Goal: Transaction & Acquisition: Purchase product/service

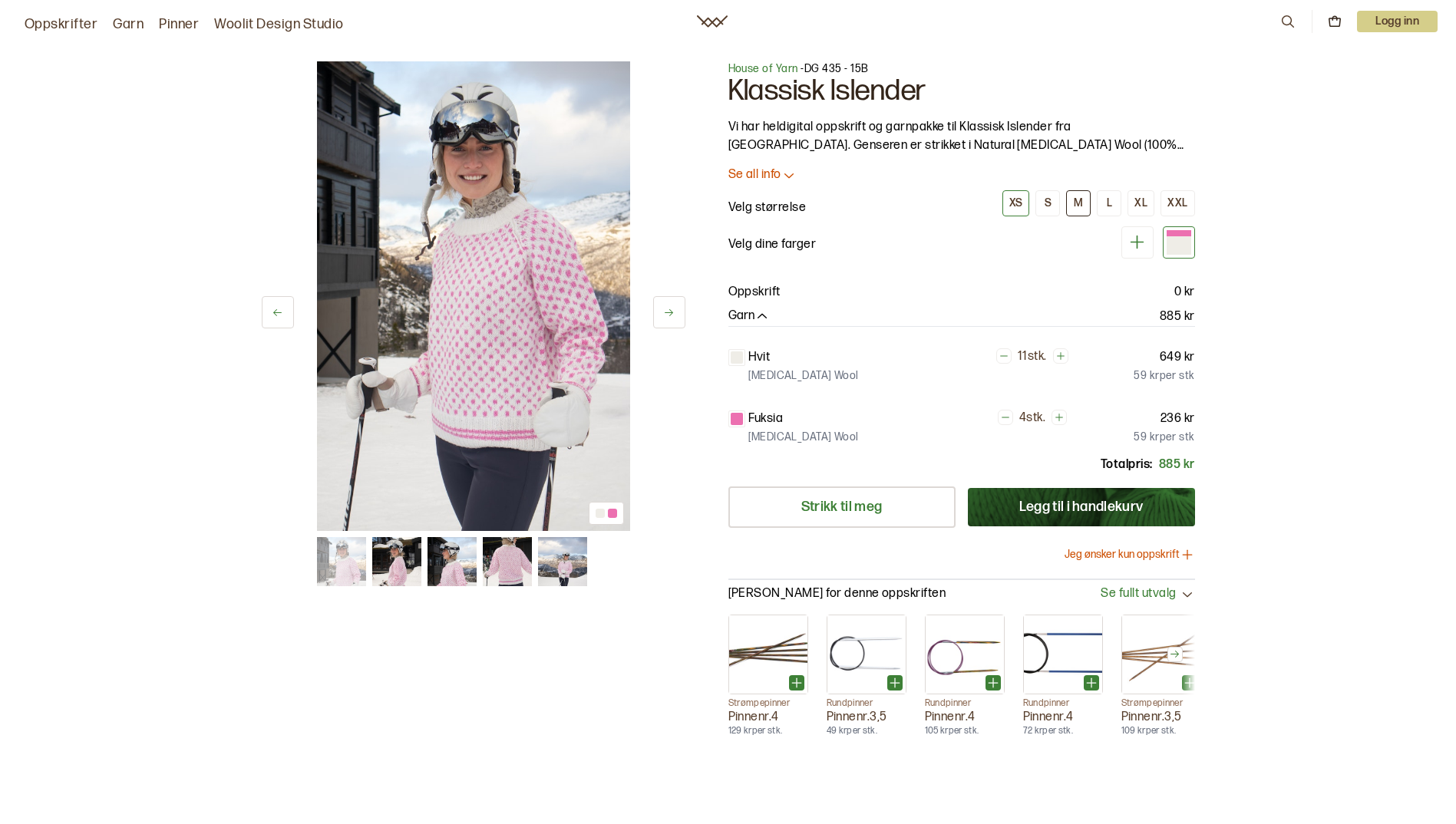
click at [1088, 204] on button "M" at bounding box center [1078, 203] width 25 height 26
click at [1168, 555] on button "Jeg ønsker kun oppskrift" at bounding box center [1129, 554] width 130 height 15
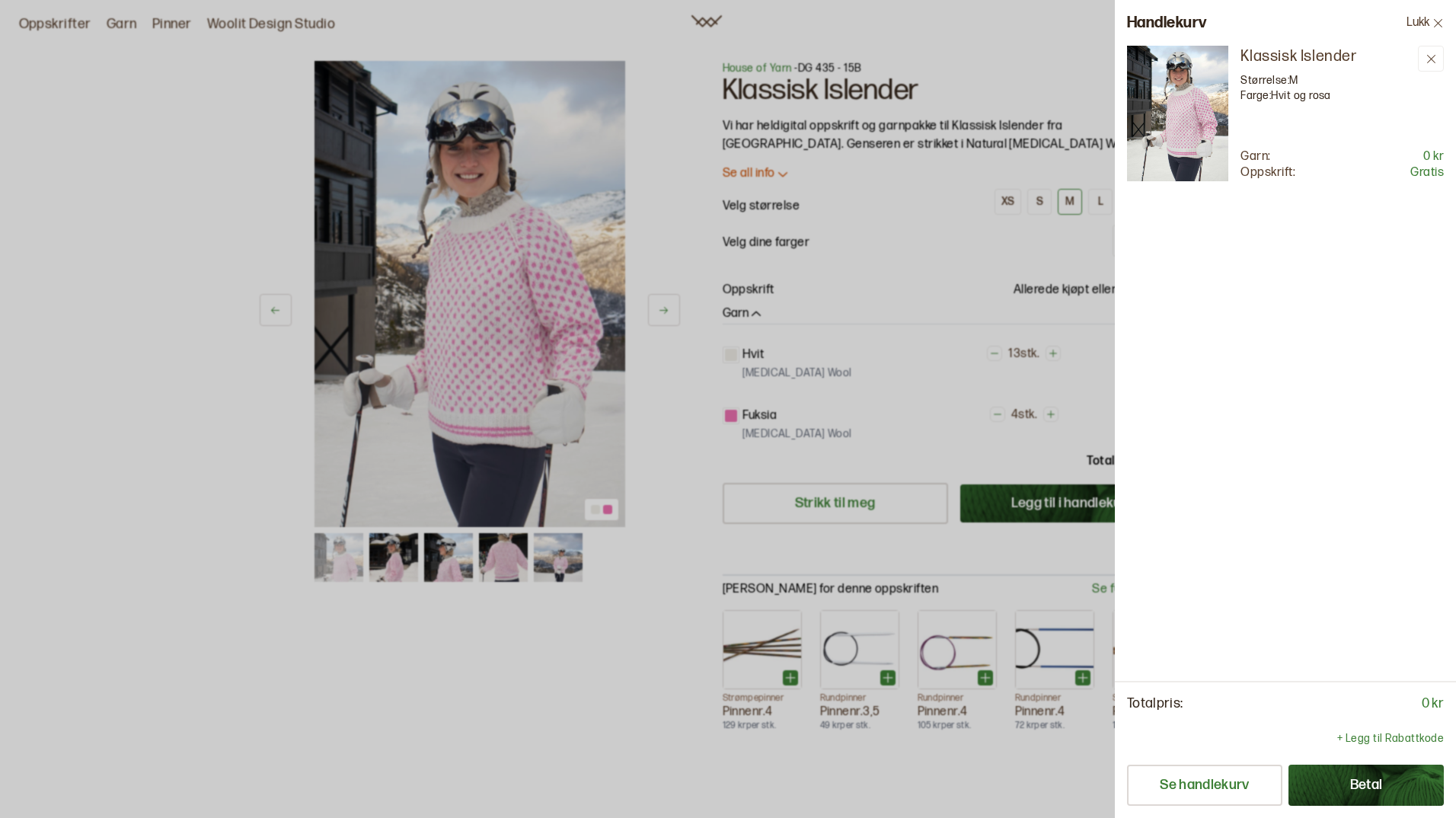
click at [621, 677] on div at bounding box center [728, 409] width 1456 height 818
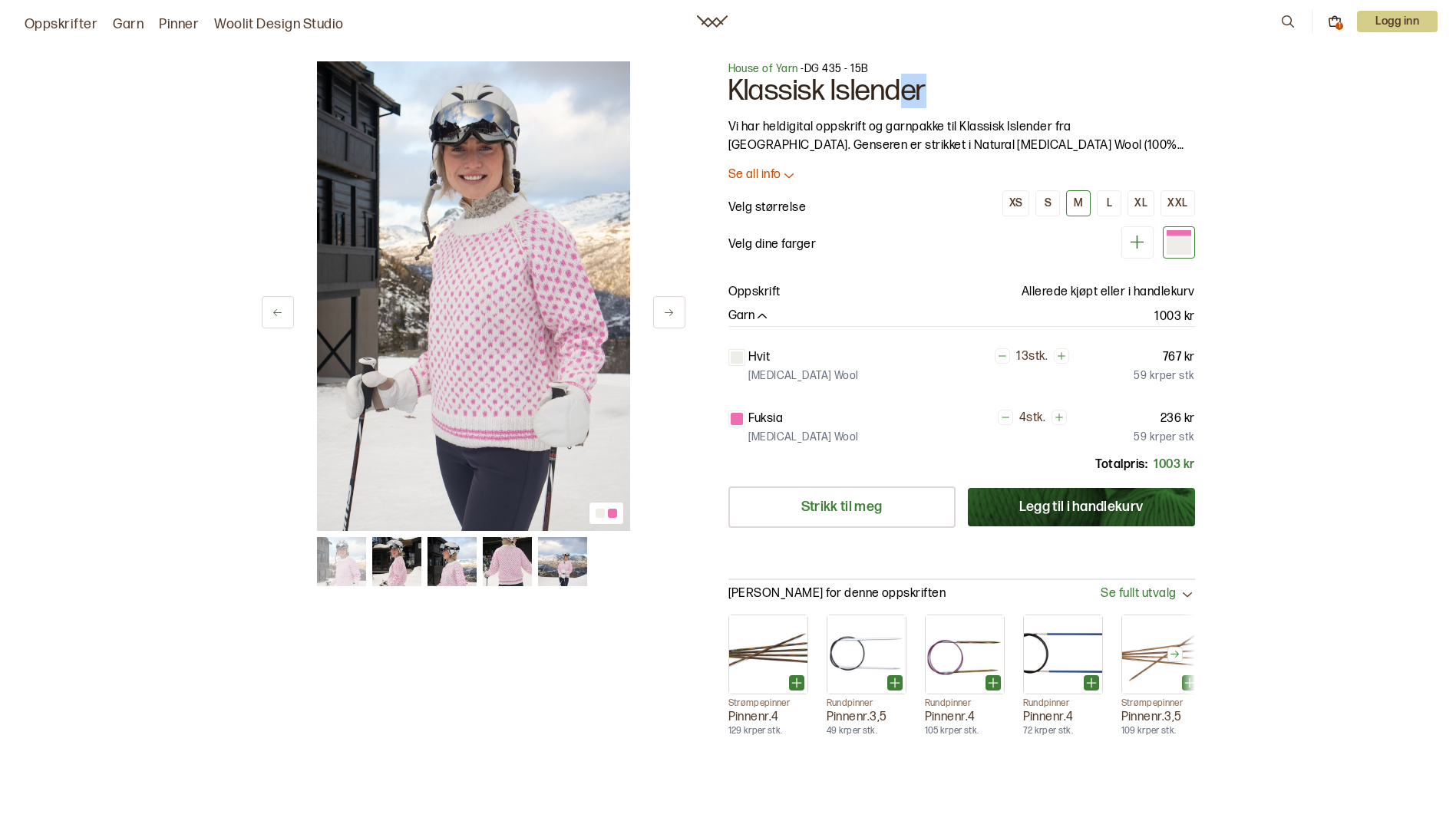
drag, startPoint x: 927, startPoint y: 92, endPoint x: 896, endPoint y: 93, distance: 31.0
click at [896, 93] on h1 "Klassisk Islender" at bounding box center [962, 91] width 467 height 29
drag, startPoint x: 896, startPoint y: 93, endPoint x: 941, endPoint y: 85, distance: 45.7
click at [941, 85] on div "House of Yarn - DG 435 - 15B Klassisk Islender Vi har heldigital oppskrift og g…" at bounding box center [962, 332] width 467 height 541
copy div "DG 435 - 15B Klassisk Islender"
